Goal: Book appointment/travel/reservation

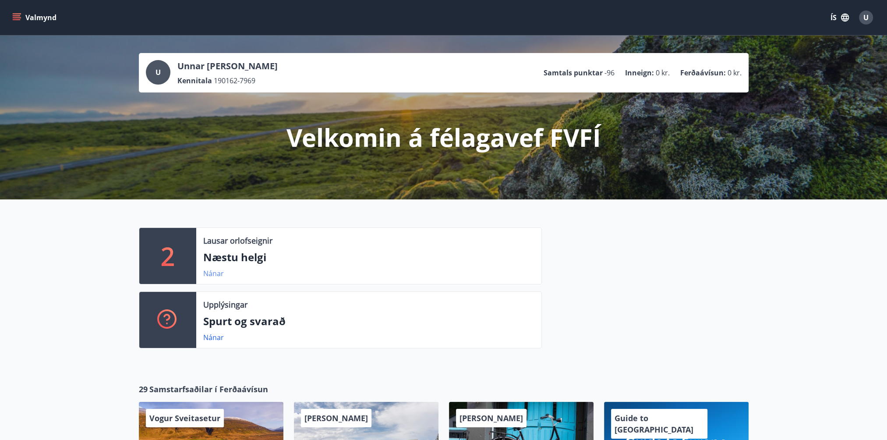
click at [208, 273] on link "Nánar" at bounding box center [213, 274] width 21 height 10
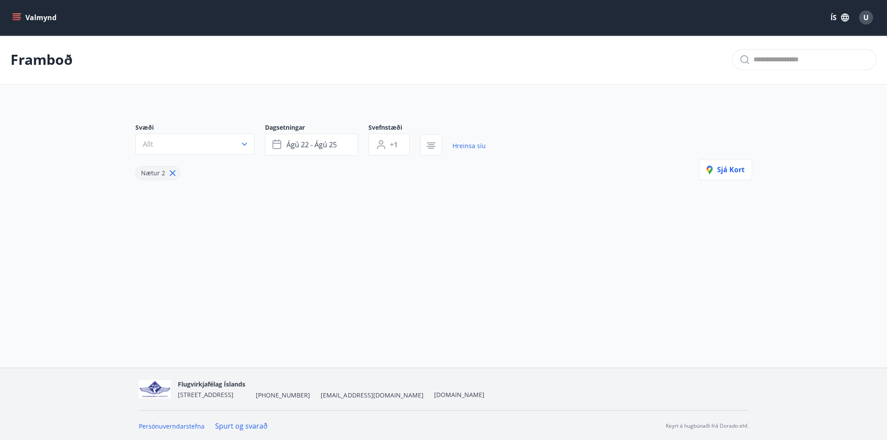
type input "*"
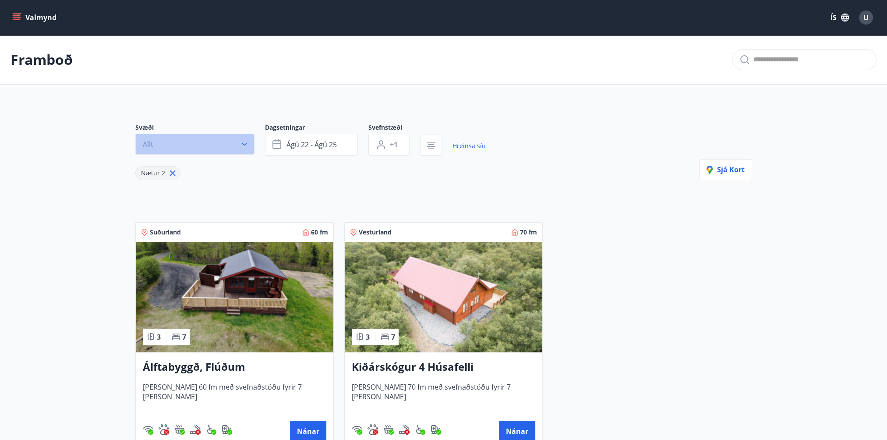
click at [242, 144] on icon "button" at bounding box center [244, 144] width 9 height 9
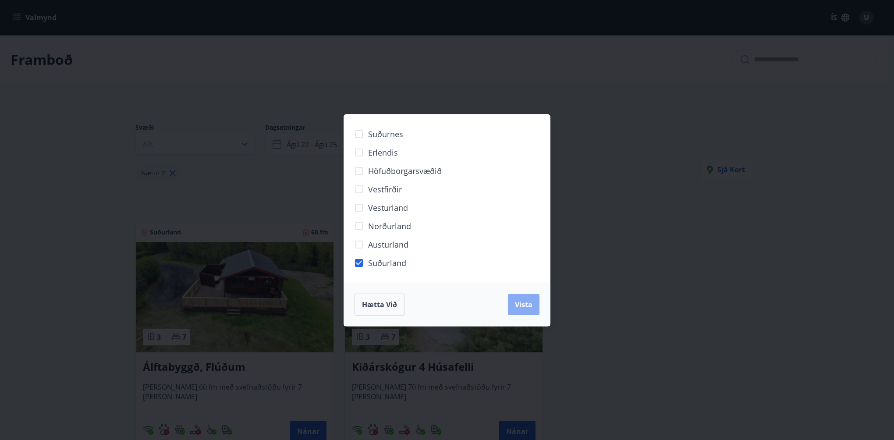
click at [524, 303] on span "Vista" at bounding box center [524, 305] width 18 height 10
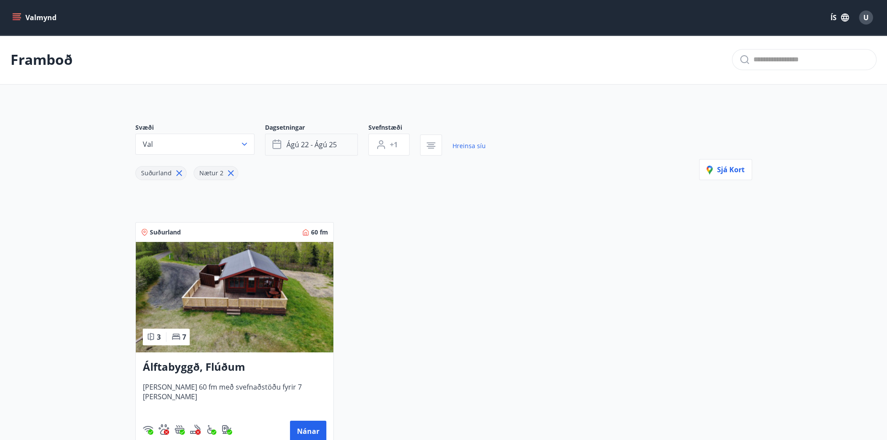
click at [347, 145] on button "ágú 22 - ágú 25" at bounding box center [311, 145] width 93 height 22
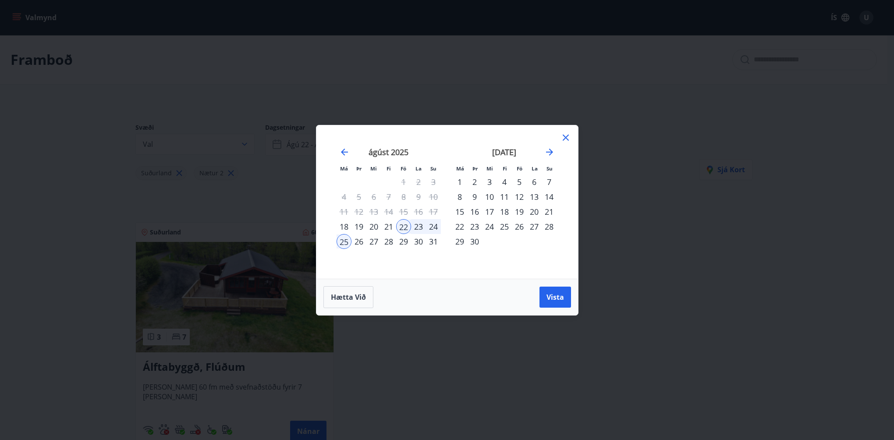
click at [404, 238] on div "29" at bounding box center [403, 241] width 15 height 15
click at [387, 240] on div "28" at bounding box center [388, 241] width 15 height 15
click at [503, 179] on div "4" at bounding box center [504, 181] width 15 height 15
click at [556, 297] on span "Vista" at bounding box center [555, 297] width 18 height 10
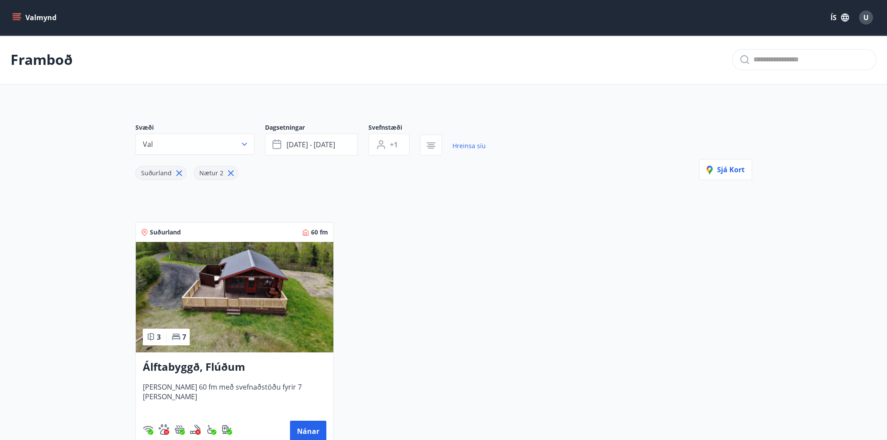
click at [20, 18] on icon "menu" at bounding box center [18, 17] width 10 height 1
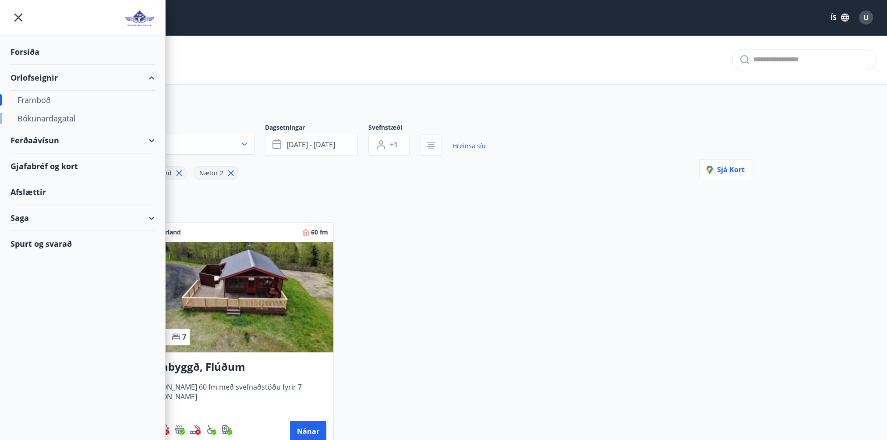
click at [53, 117] on div "Bókunardagatal" at bounding box center [83, 118] width 130 height 18
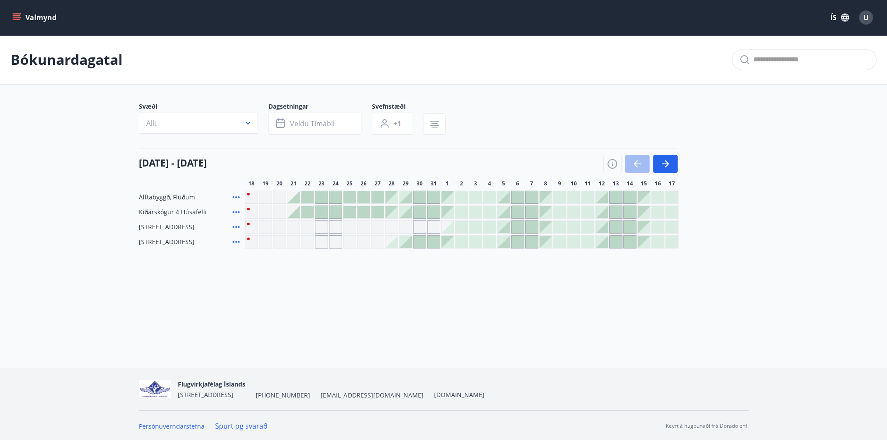
click at [396, 198] on div at bounding box center [392, 197] width 12 height 12
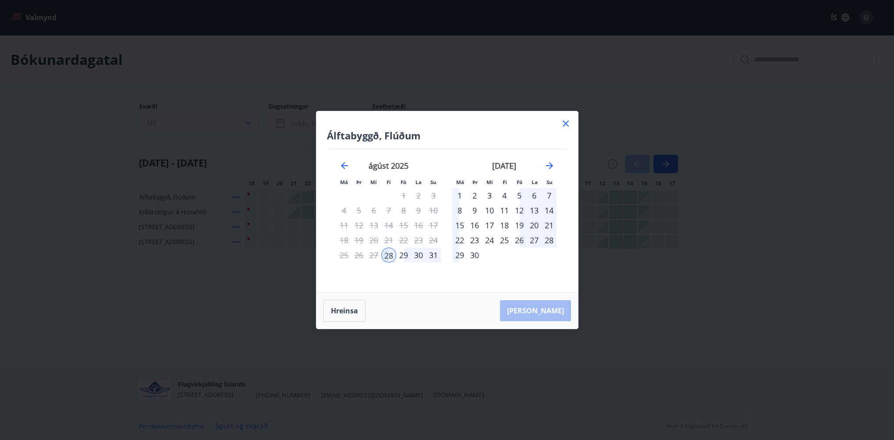
click at [506, 195] on div "4" at bounding box center [504, 195] width 15 height 15
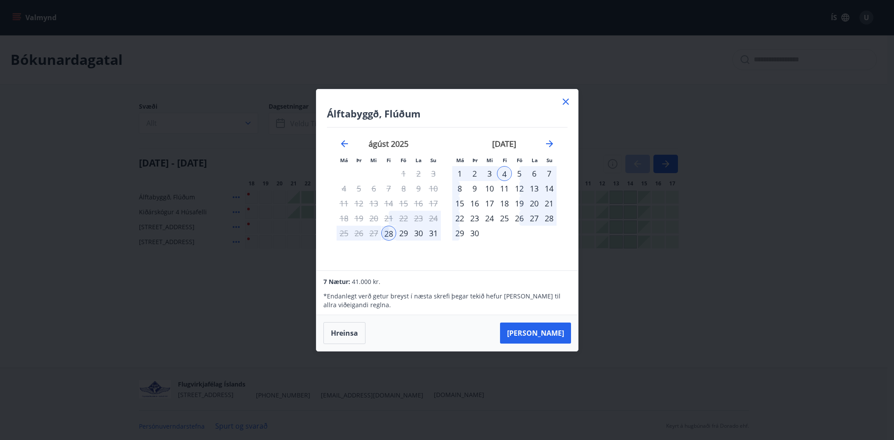
click at [436, 230] on div "31" at bounding box center [433, 233] width 15 height 15
click at [389, 233] on div "28" at bounding box center [388, 233] width 15 height 15
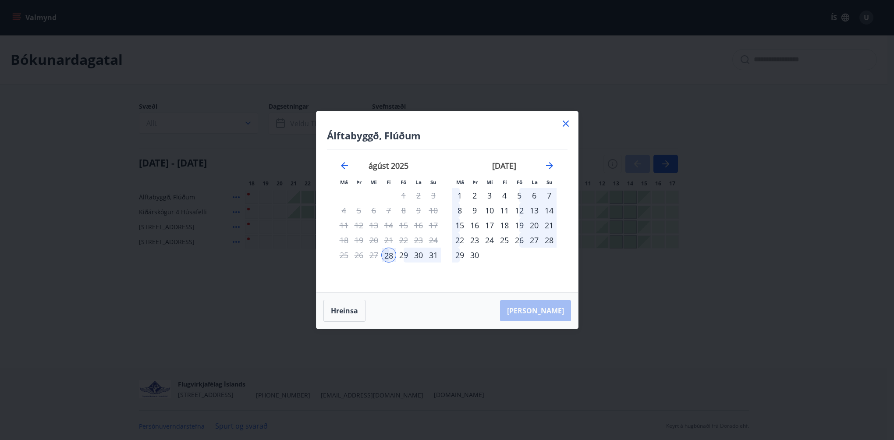
click at [432, 253] on div "31" at bounding box center [433, 255] width 15 height 15
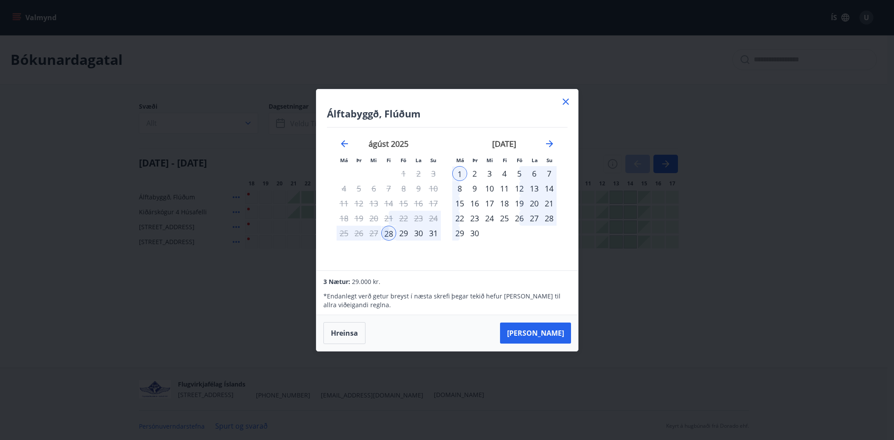
click at [419, 233] on div "30" at bounding box center [418, 233] width 15 height 15
click at [352, 333] on button "Hreinsa" at bounding box center [344, 333] width 42 height 22
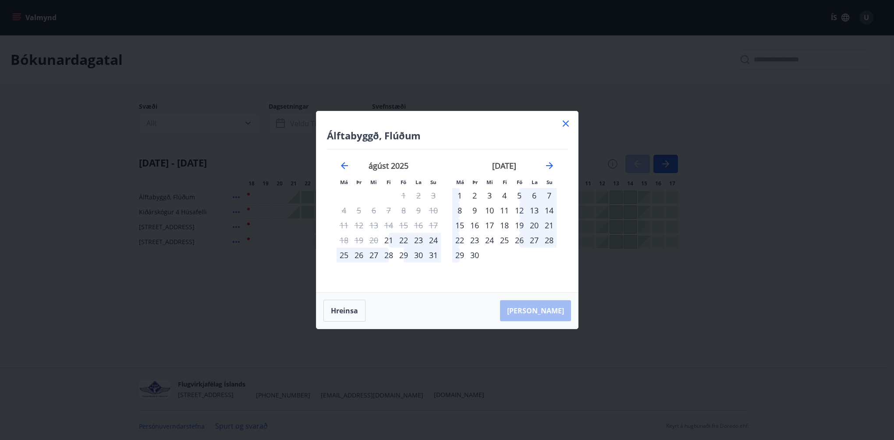
click at [405, 255] on div "29" at bounding box center [403, 255] width 15 height 15
click at [432, 251] on div "31" at bounding box center [433, 255] width 15 height 15
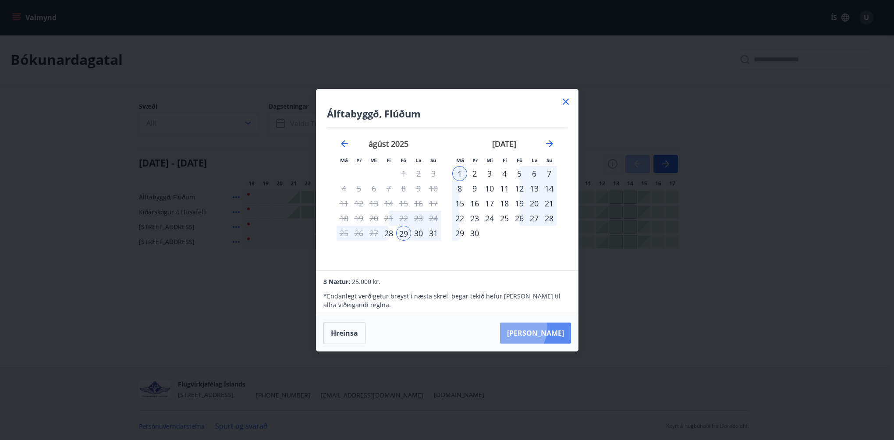
click at [545, 329] on button "[PERSON_NAME]" at bounding box center [535, 332] width 71 height 21
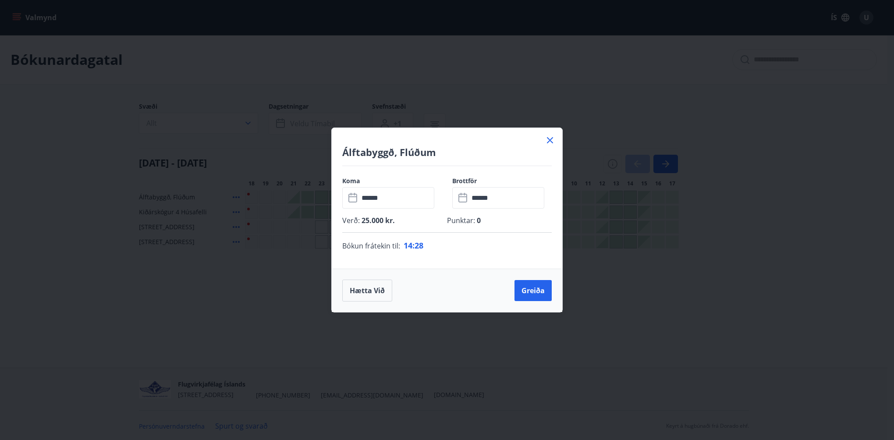
click at [549, 139] on icon at bounding box center [550, 140] width 6 height 6
